Goal: Book appointment/travel/reservation

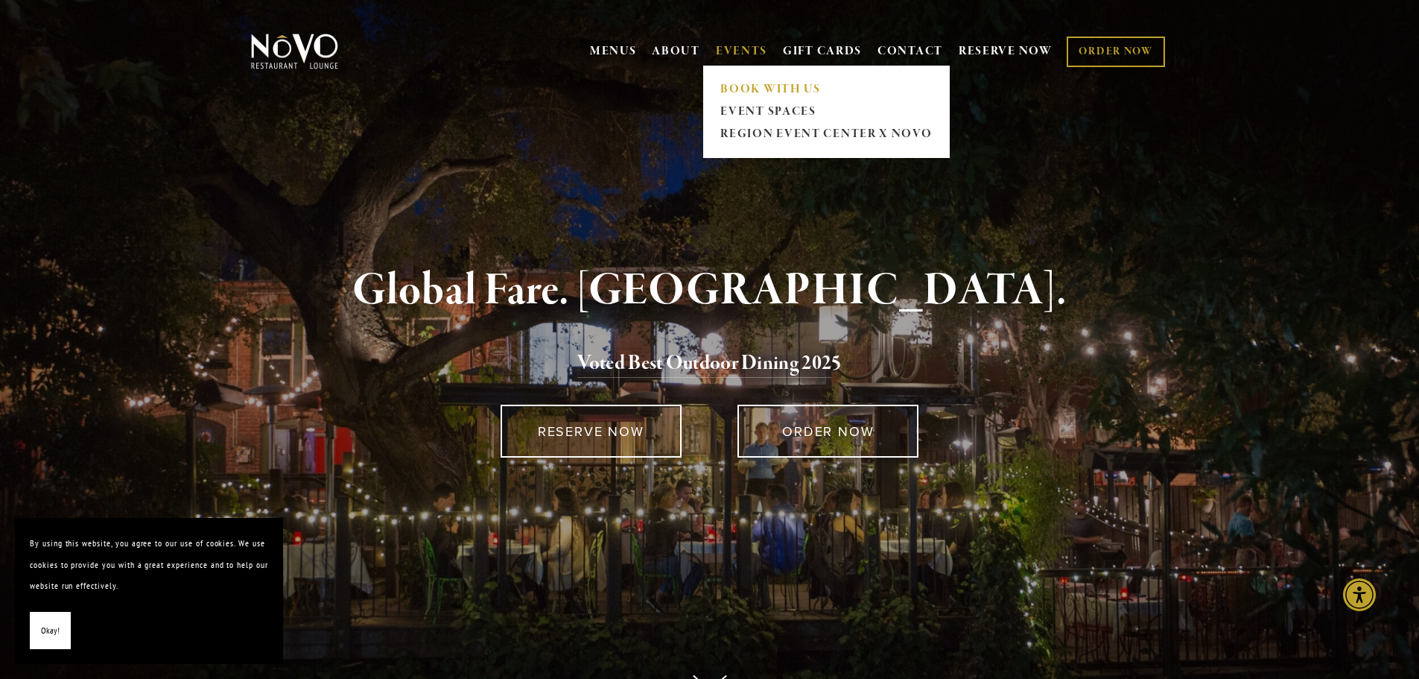
click at [732, 83] on link "BOOK WITH US" at bounding box center [826, 89] width 221 height 22
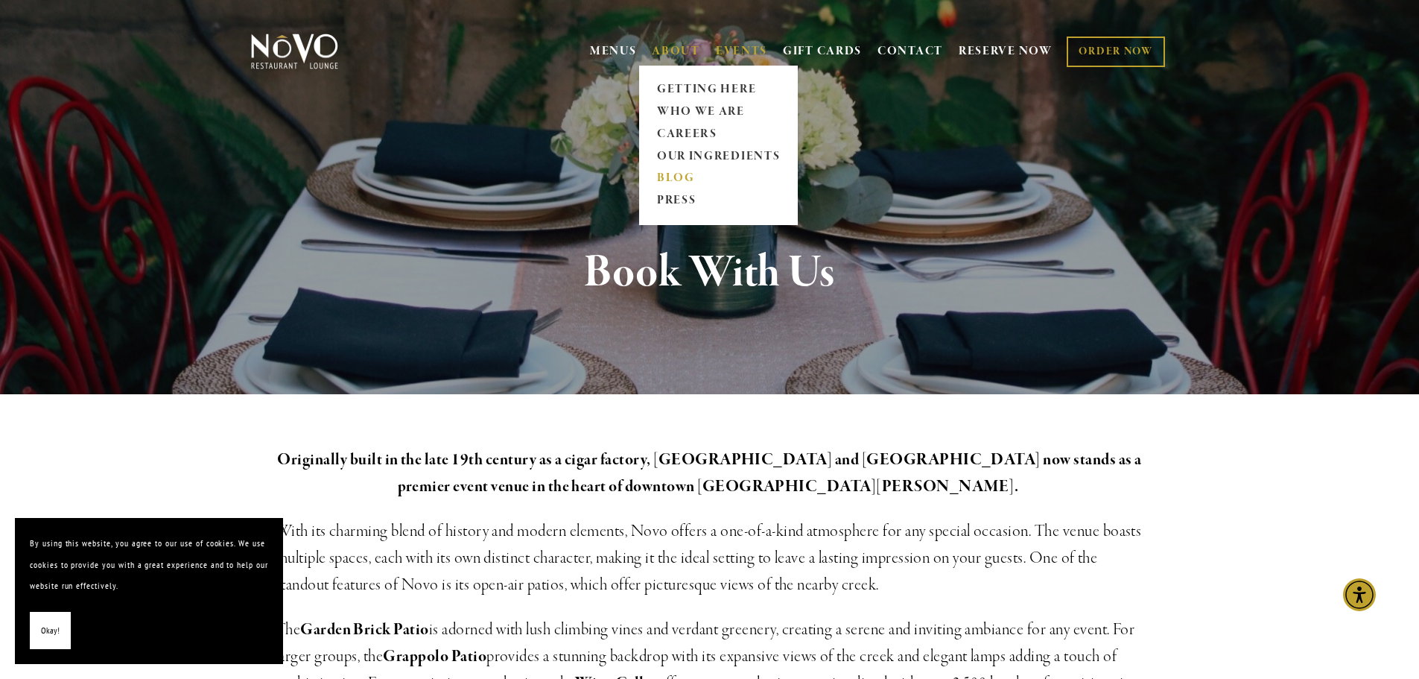
click at [683, 174] on link "BLOG" at bounding box center [718, 179] width 133 height 22
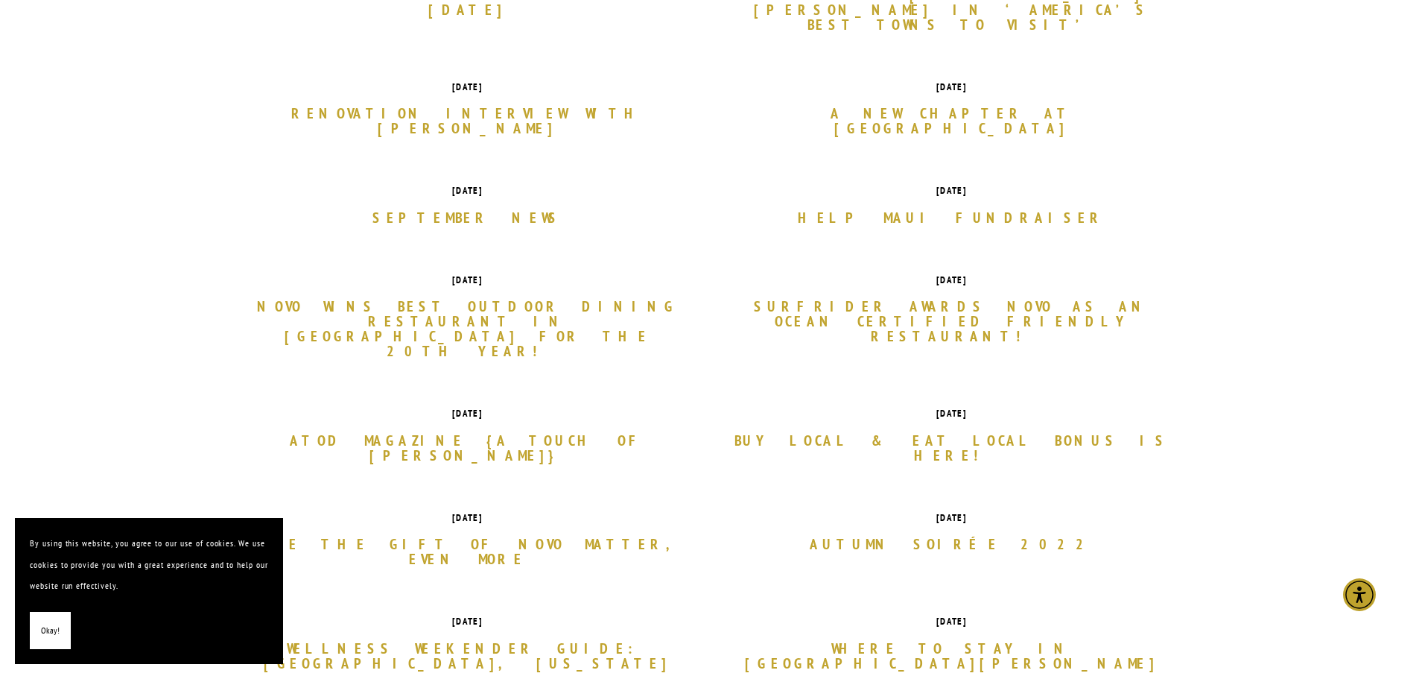
scroll to position [819, 0]
